Goal: Task Accomplishment & Management: Use online tool/utility

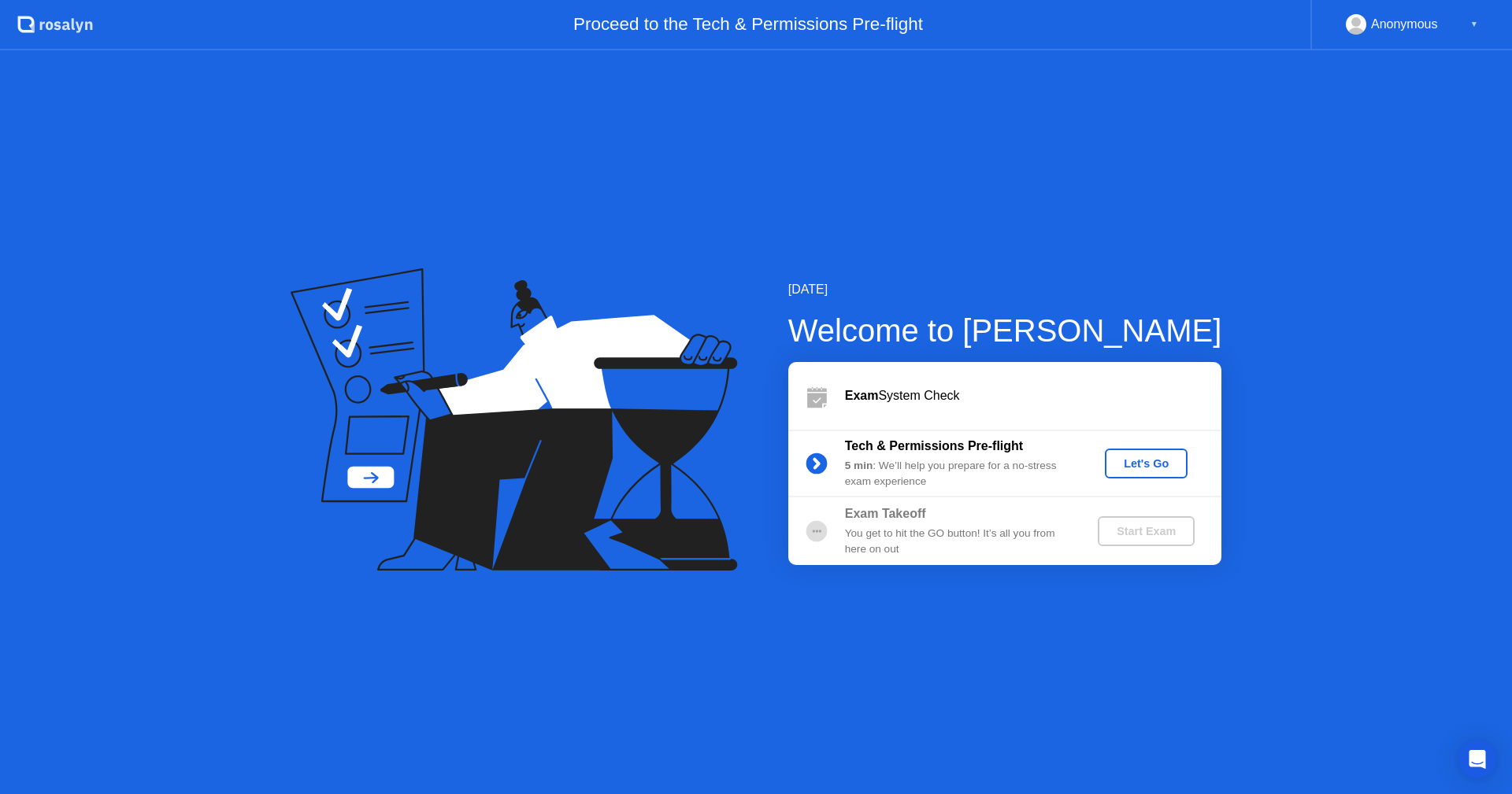
click at [1141, 464] on div "Let's Go" at bounding box center [1146, 463] width 70 height 12
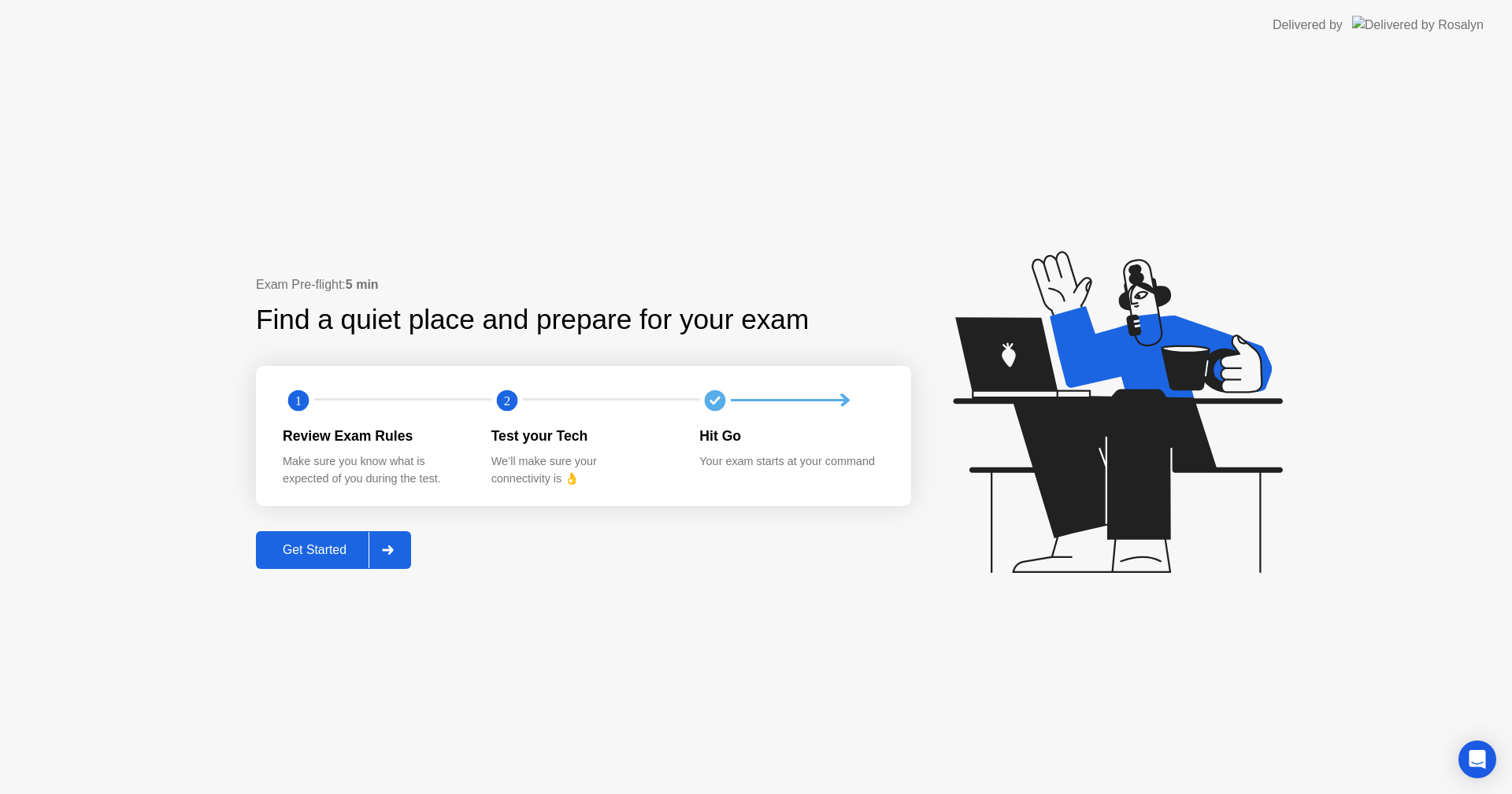
click at [390, 559] on div at bounding box center [388, 550] width 38 height 37
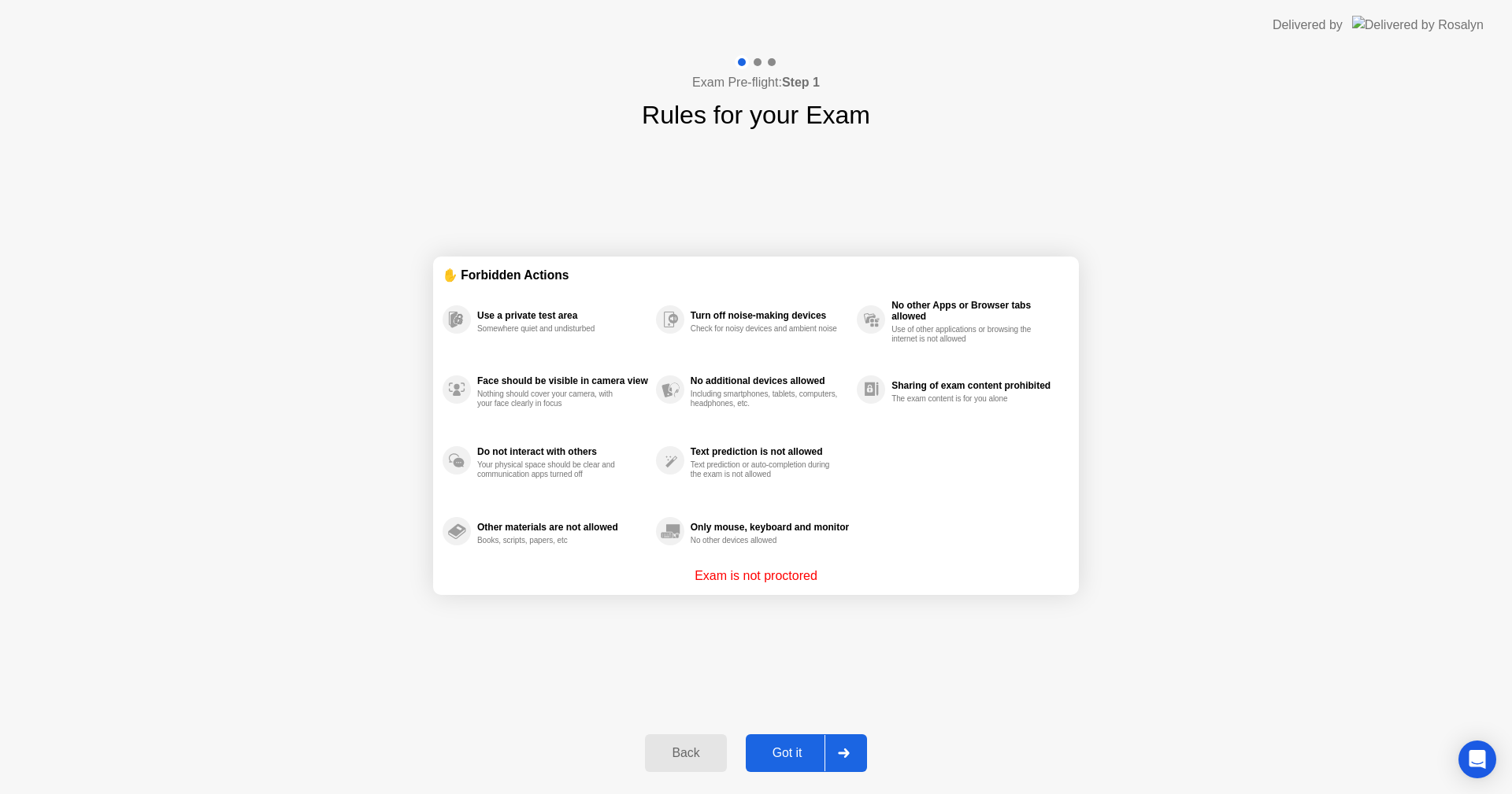
click at [850, 752] on div at bounding box center [843, 754] width 38 height 37
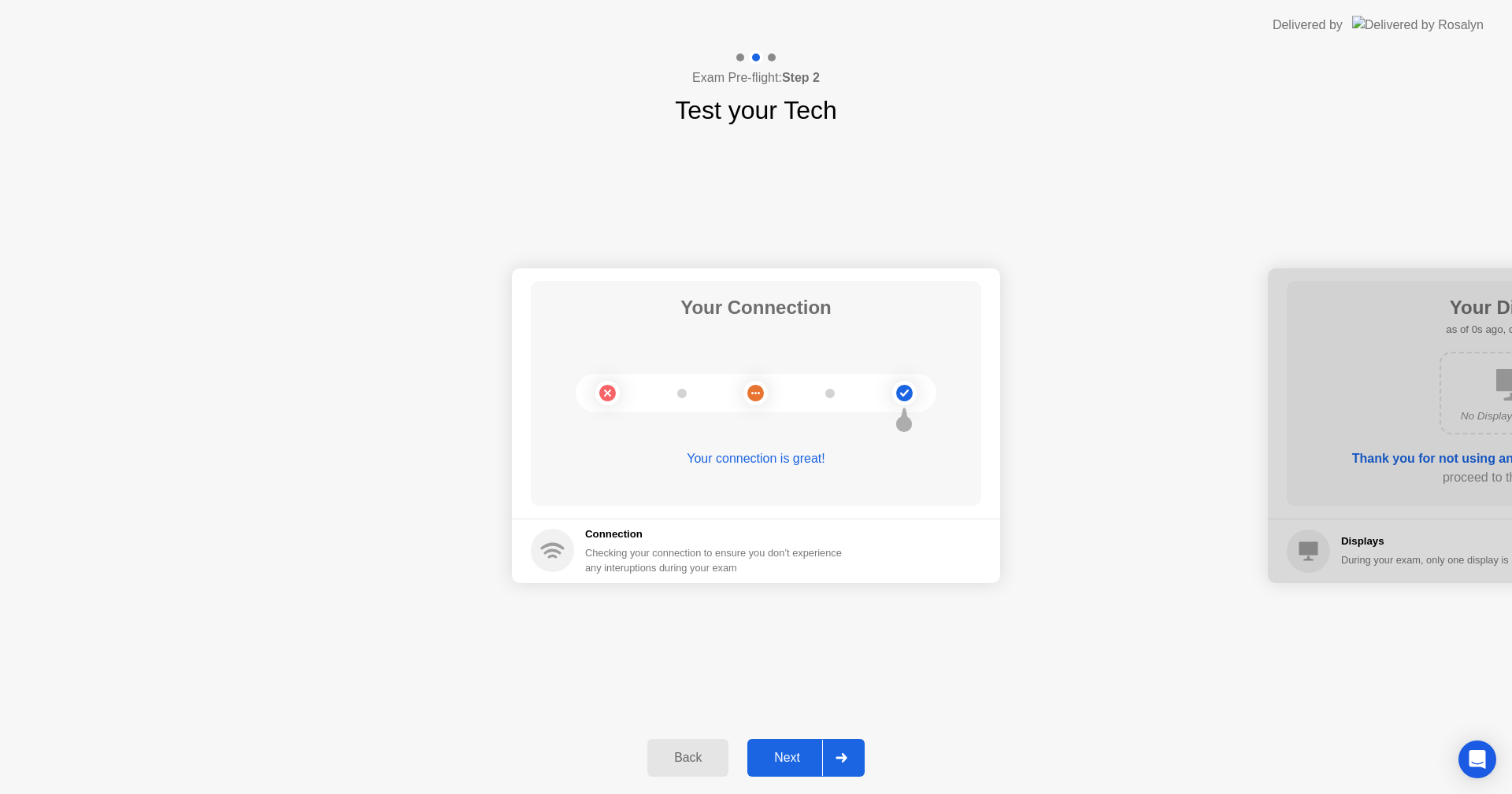
click at [850, 752] on div at bounding box center [841, 758] width 38 height 37
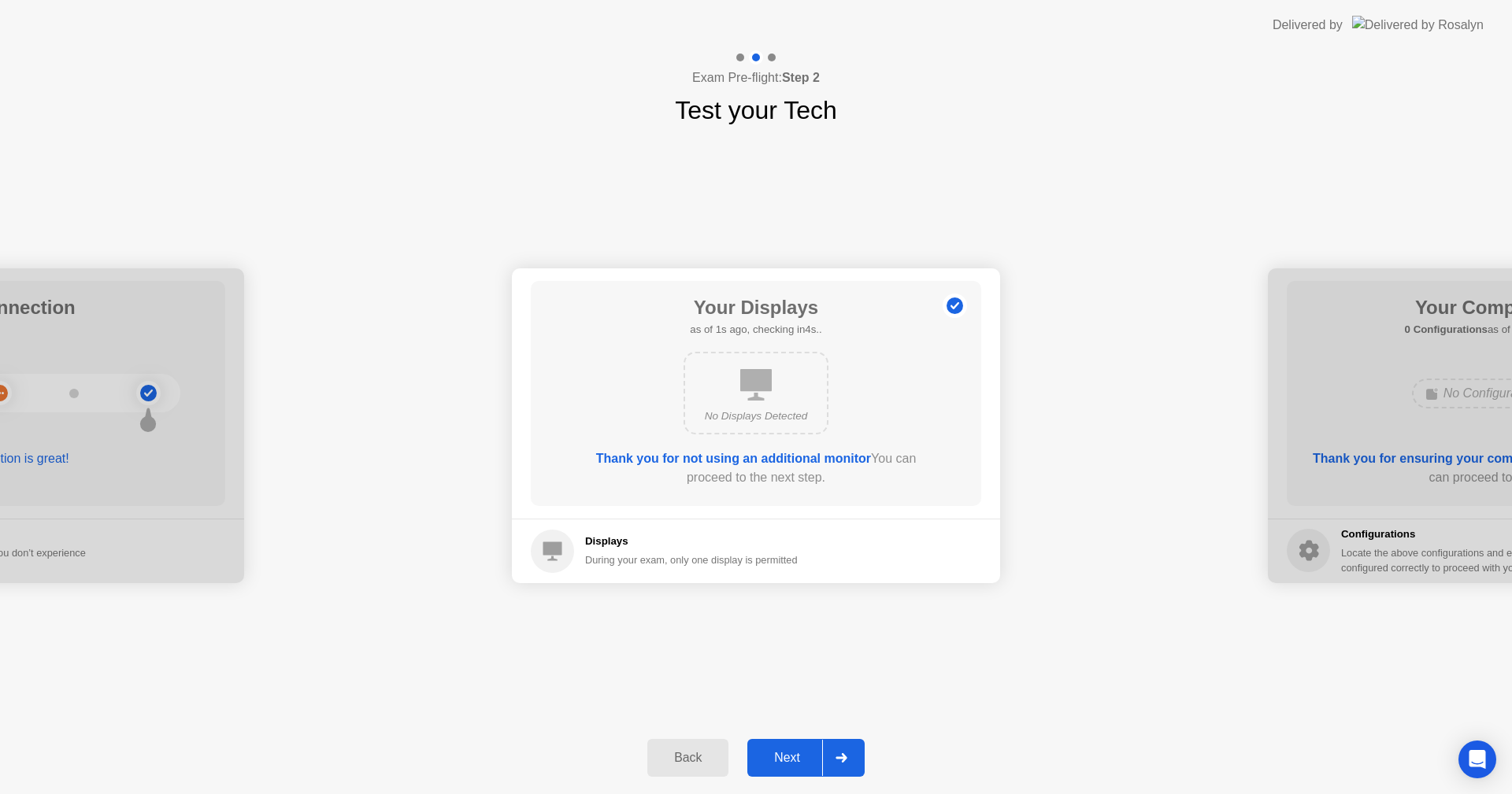
click at [850, 752] on div at bounding box center [841, 758] width 38 height 37
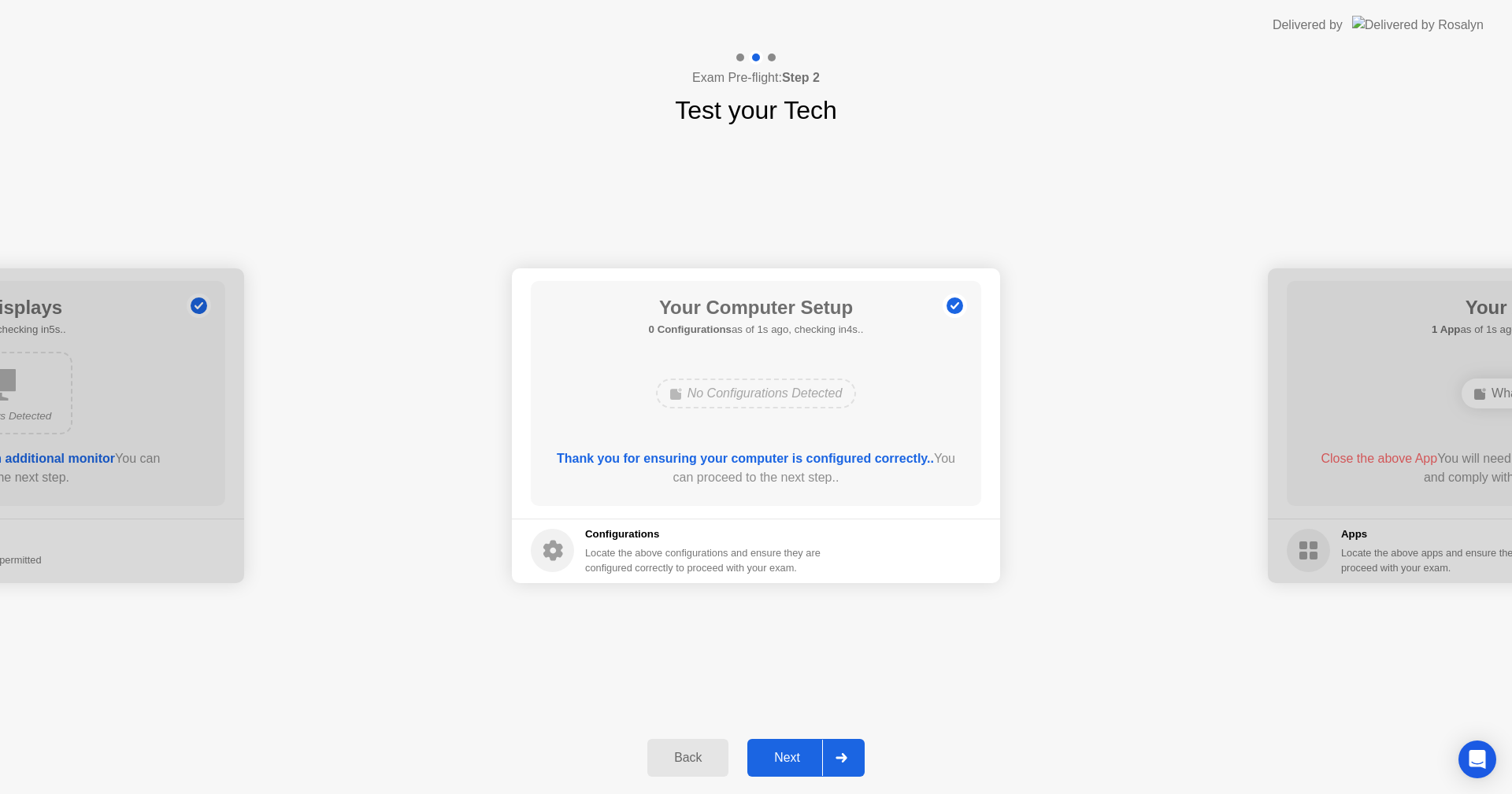
click at [850, 752] on div at bounding box center [841, 758] width 38 height 37
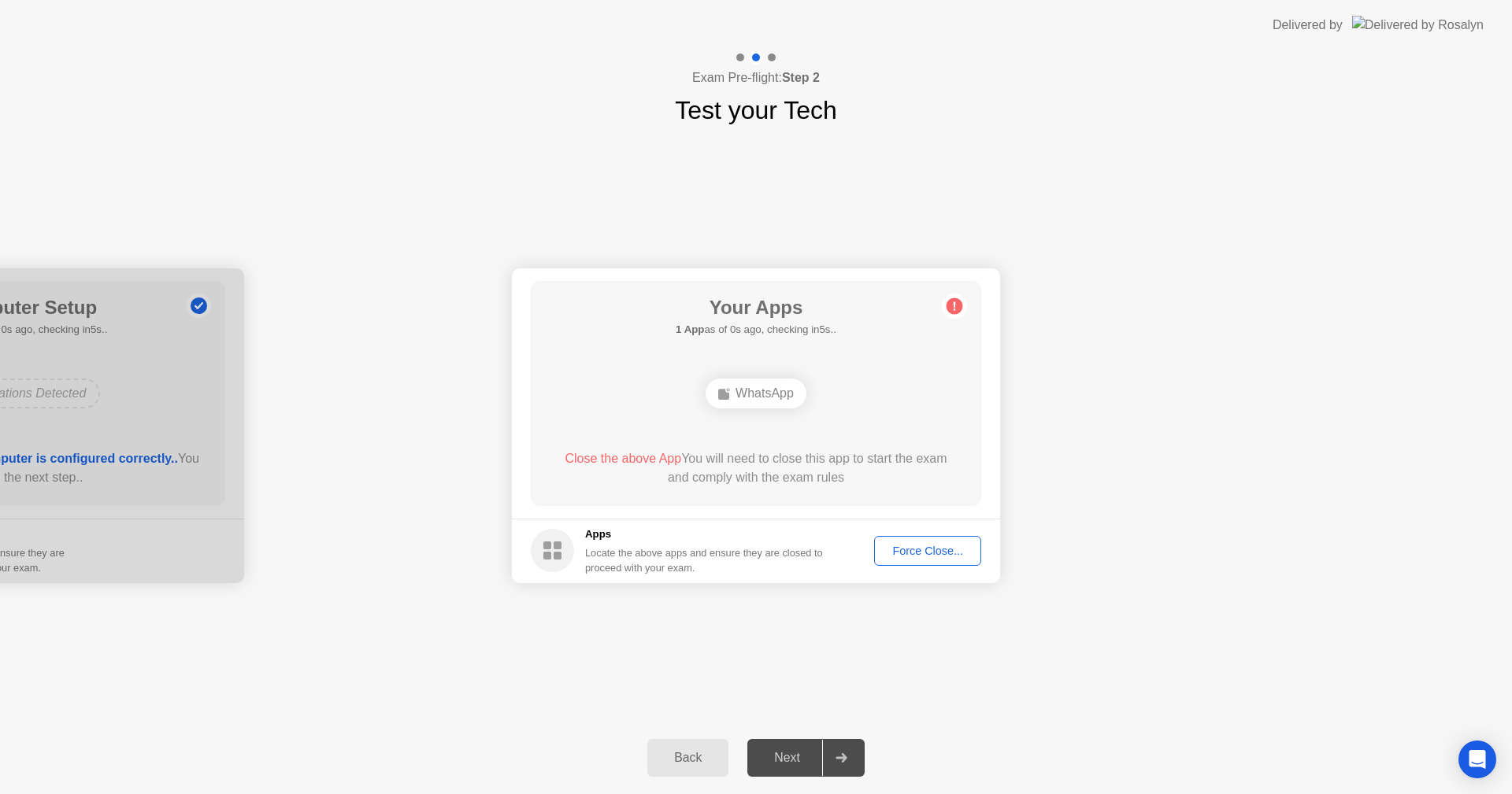
click at [947, 548] on div "Force Close..." at bounding box center [927, 551] width 96 height 12
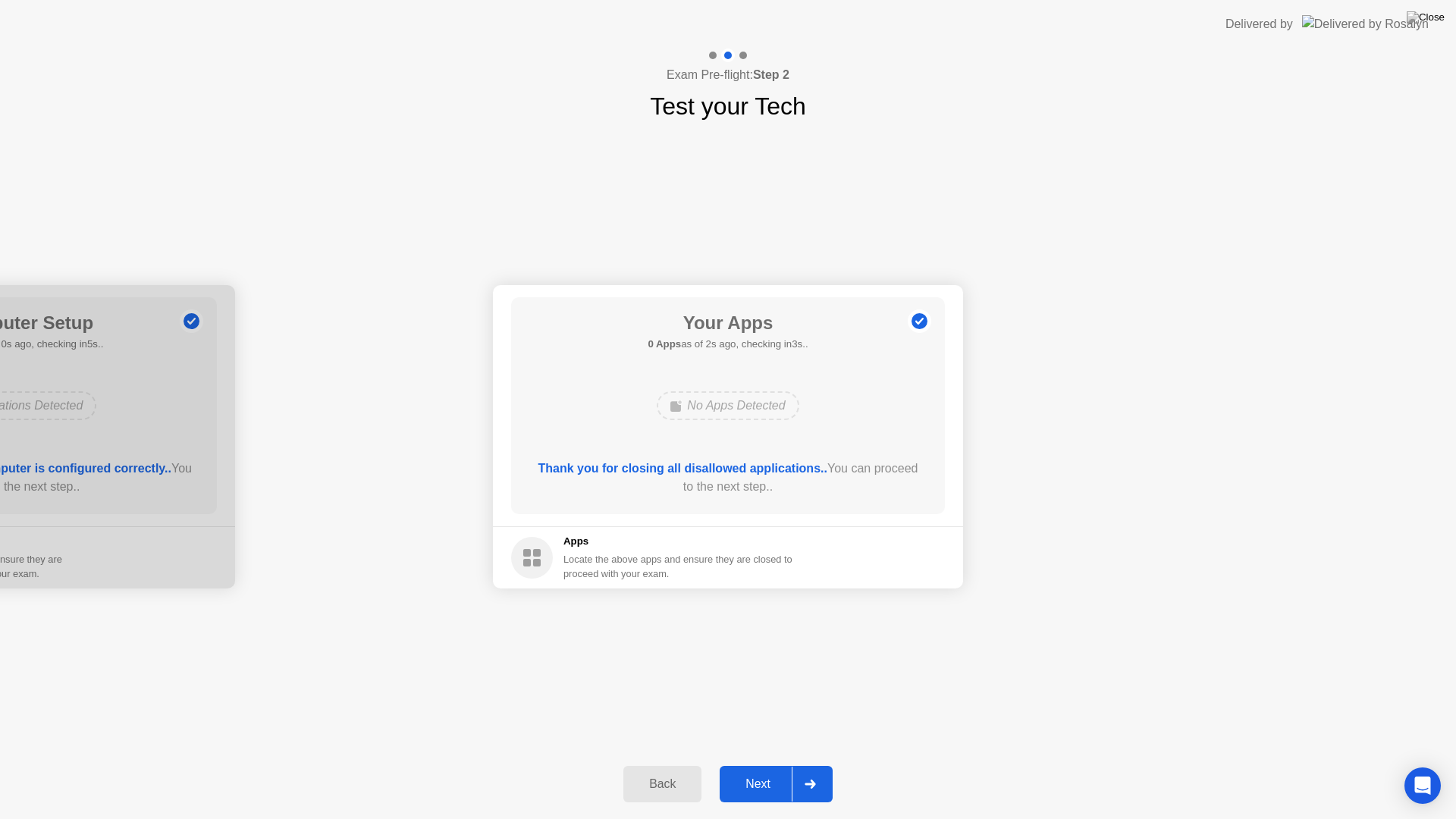
click at [779, 765] on div "Next" at bounding box center [757, 784] width 68 height 14
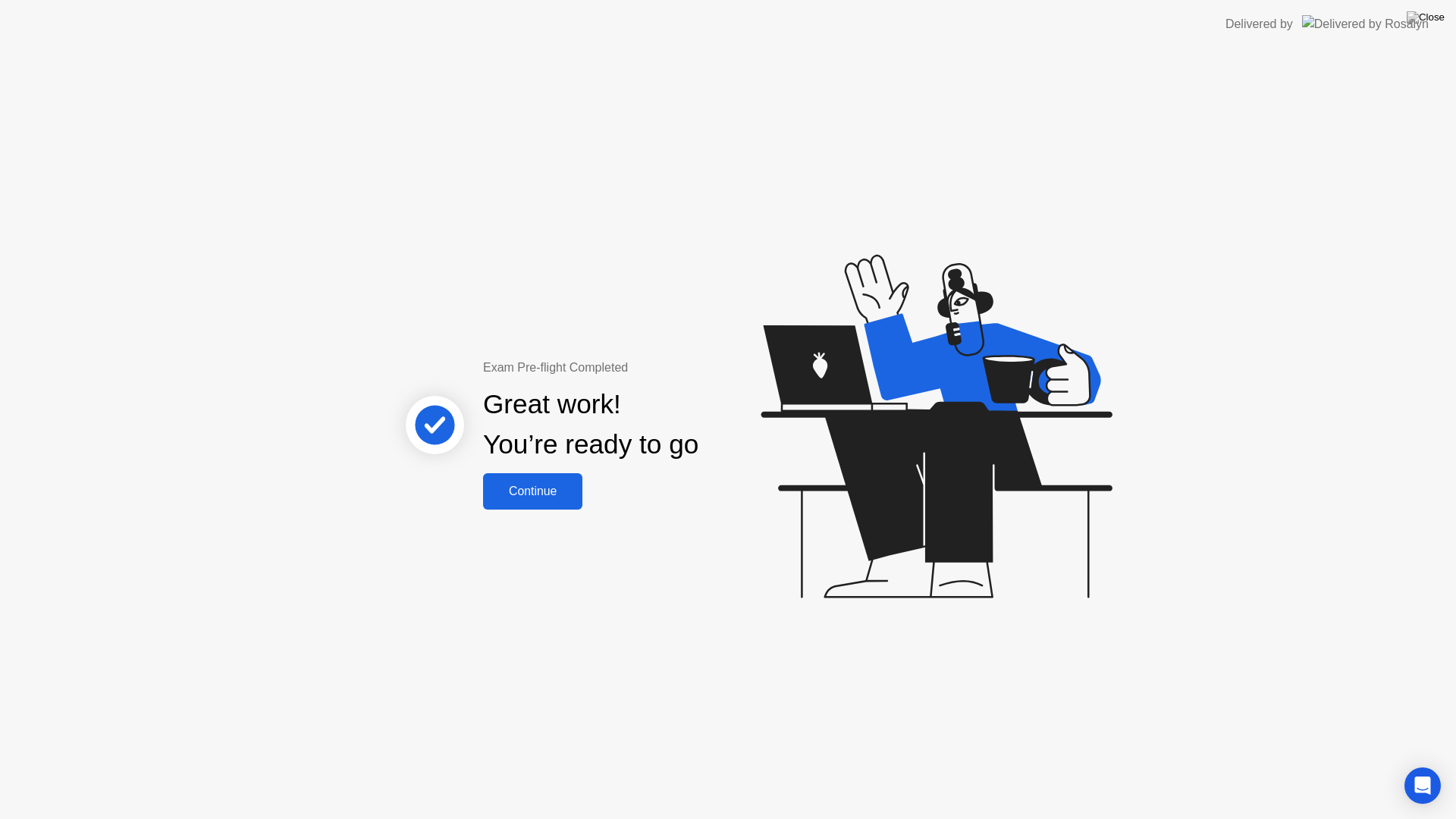
click at [552, 488] on div "Continue" at bounding box center [532, 491] width 90 height 14
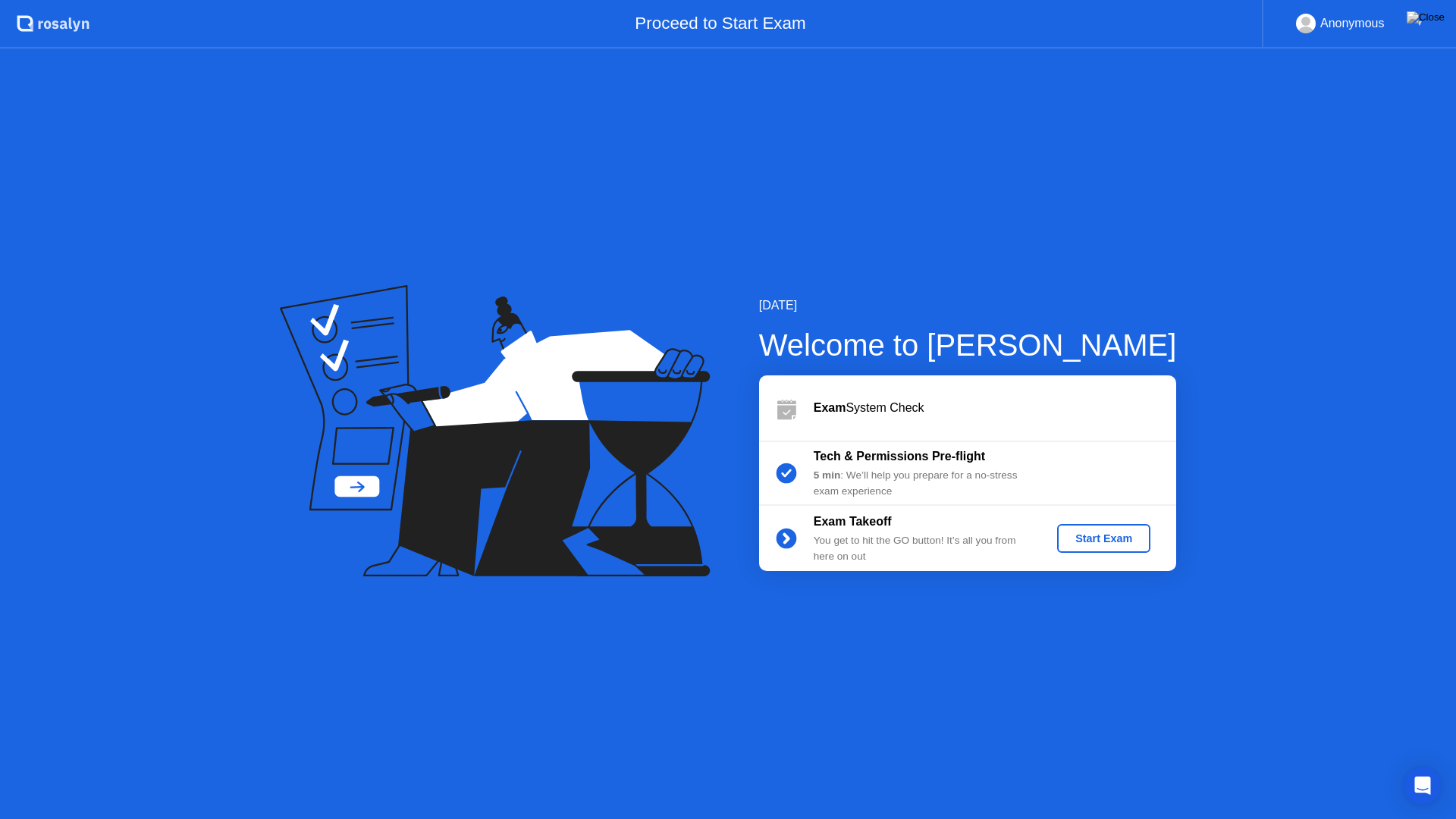
click at [1105, 536] on div "Start Exam" at bounding box center [1104, 538] width 81 height 12
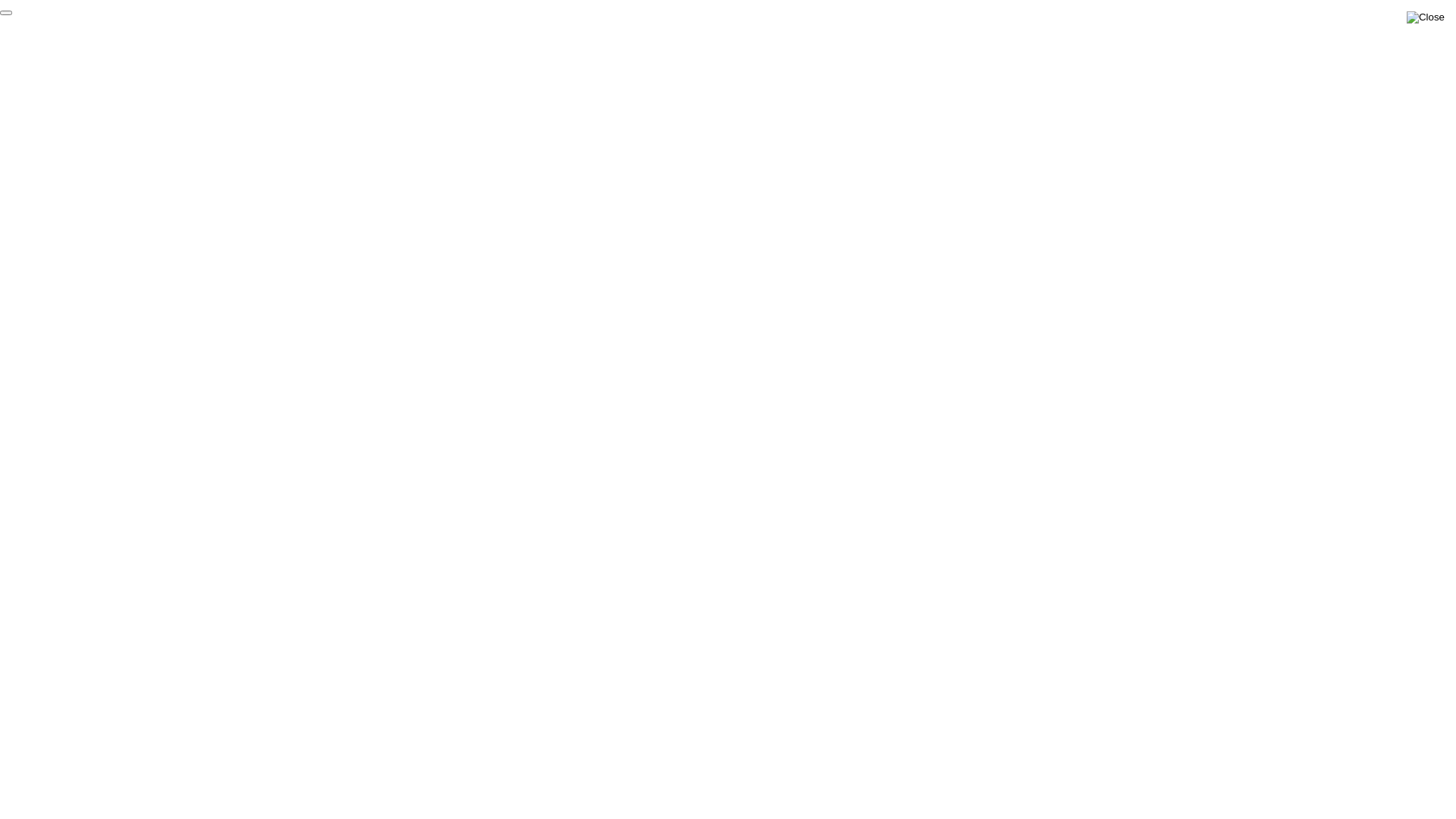
click at [1434, 16] on img at bounding box center [1425, 17] width 38 height 12
